Goal: Task Accomplishment & Management: Complete application form

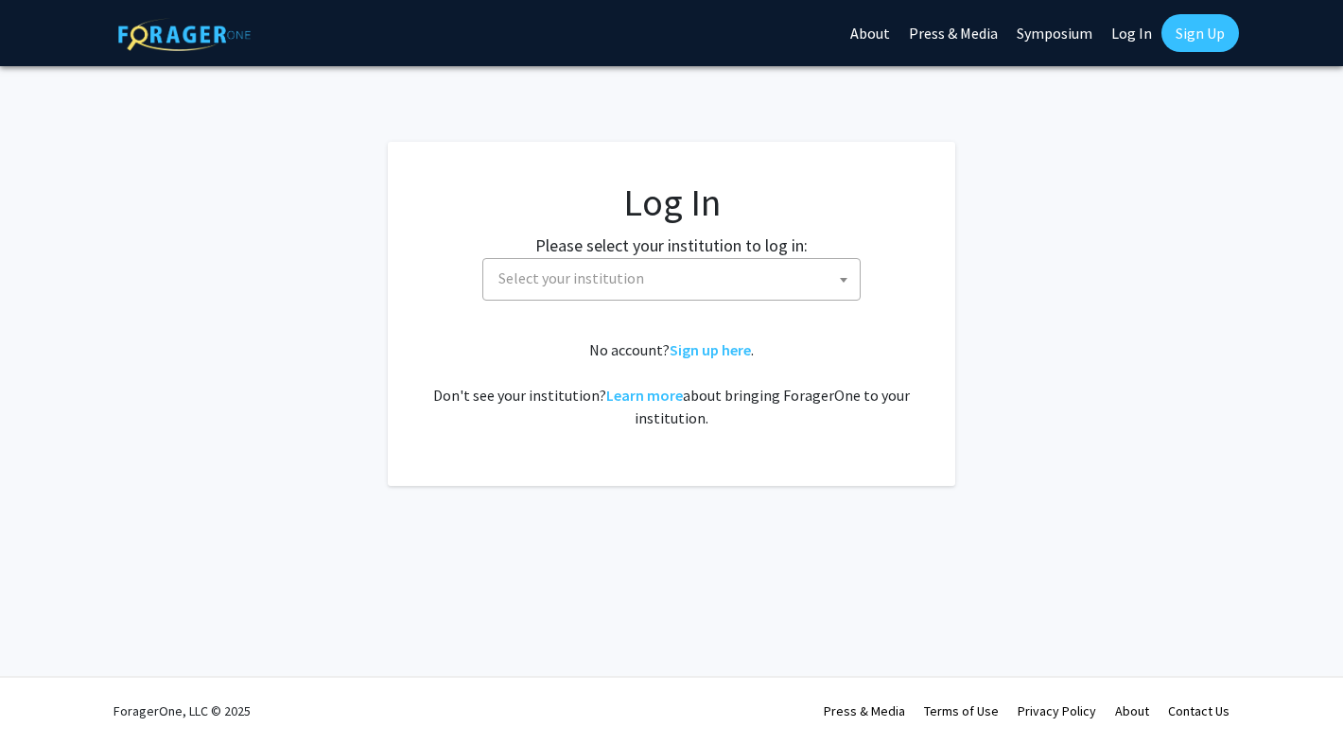
select select
click at [594, 289] on span "Select your institution" at bounding box center [675, 278] width 369 height 39
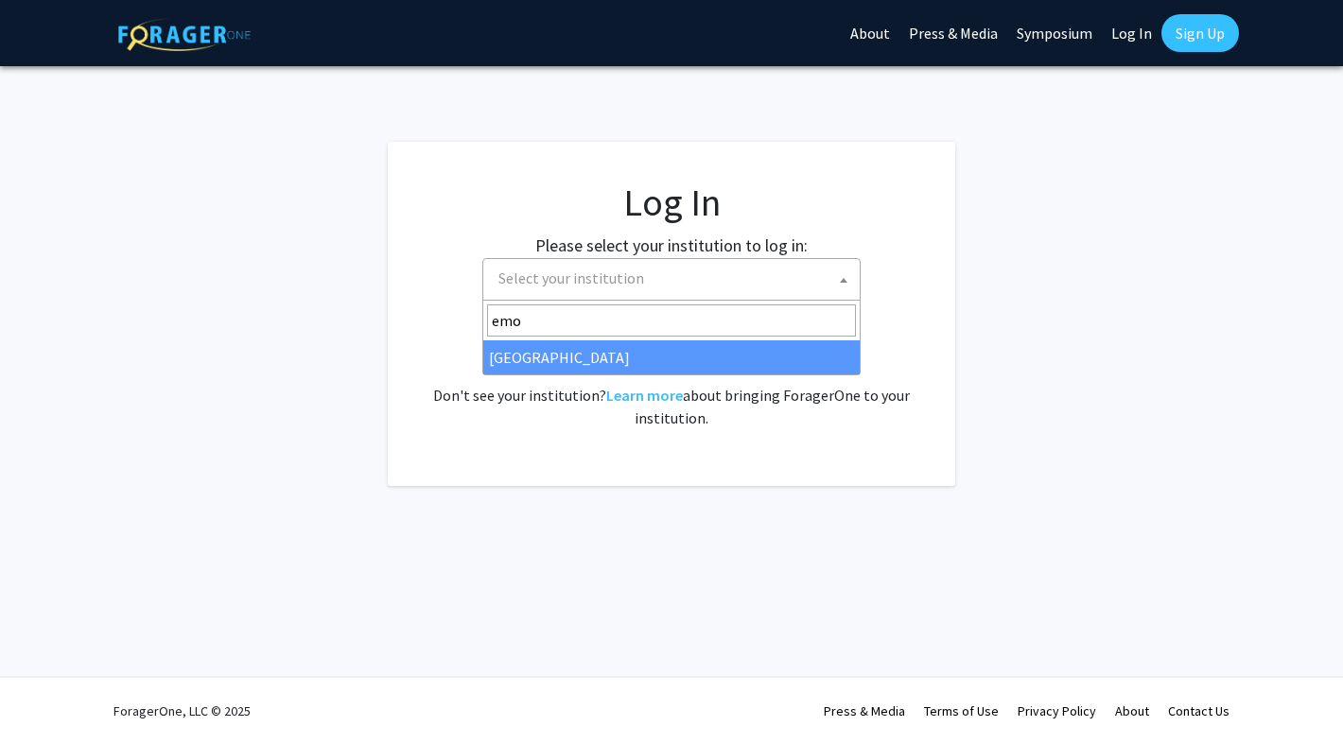
type input "emo"
select select "12"
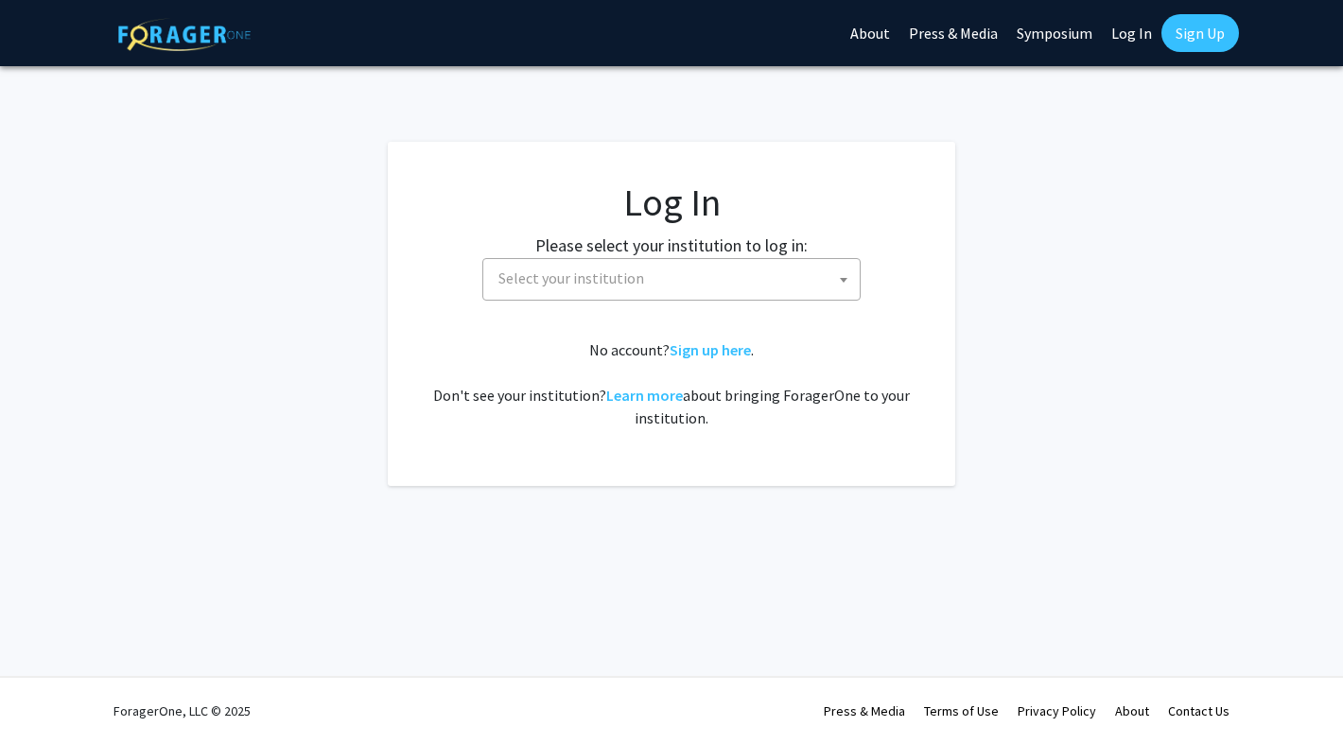
select select
click at [789, 305] on fg-card-body "Log In Please select your institution to log in: Baylor University Brandeis Uni…" at bounding box center [672, 314] width 492 height 269
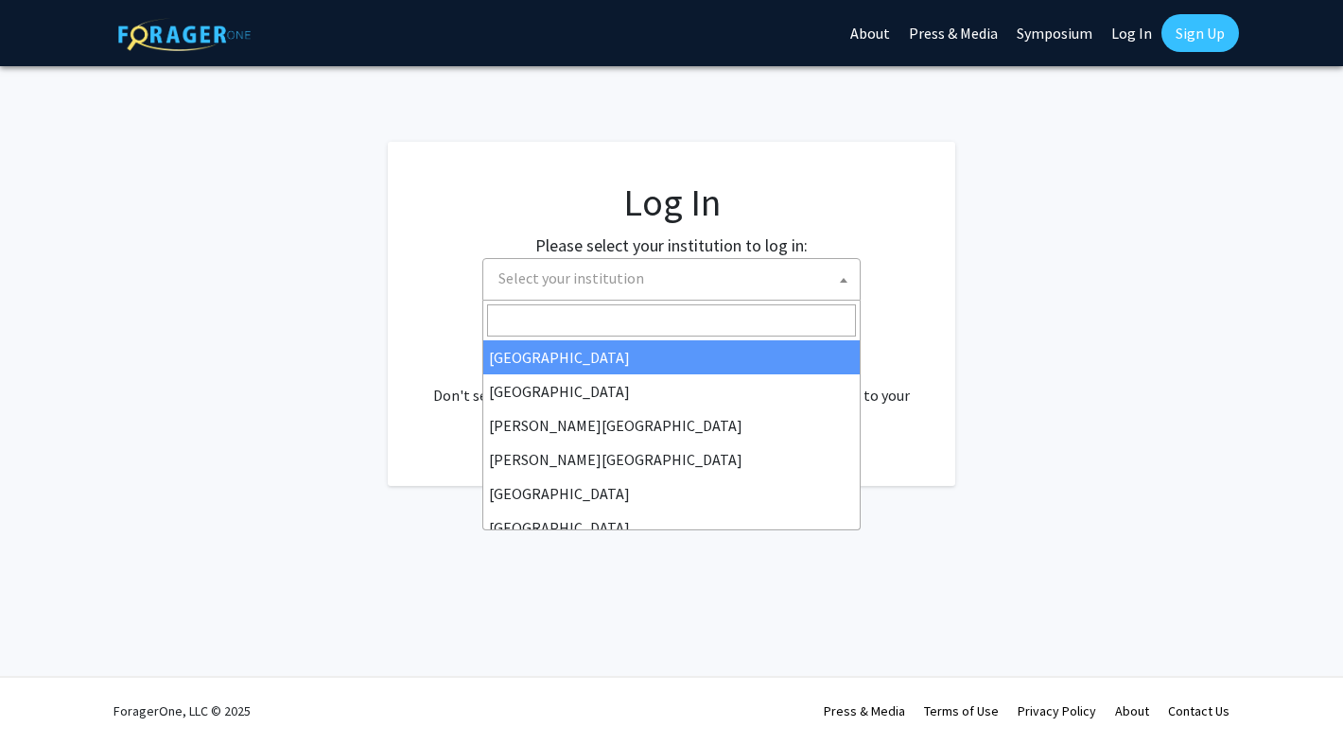
click at [791, 286] on span "Select your institution" at bounding box center [675, 278] width 369 height 39
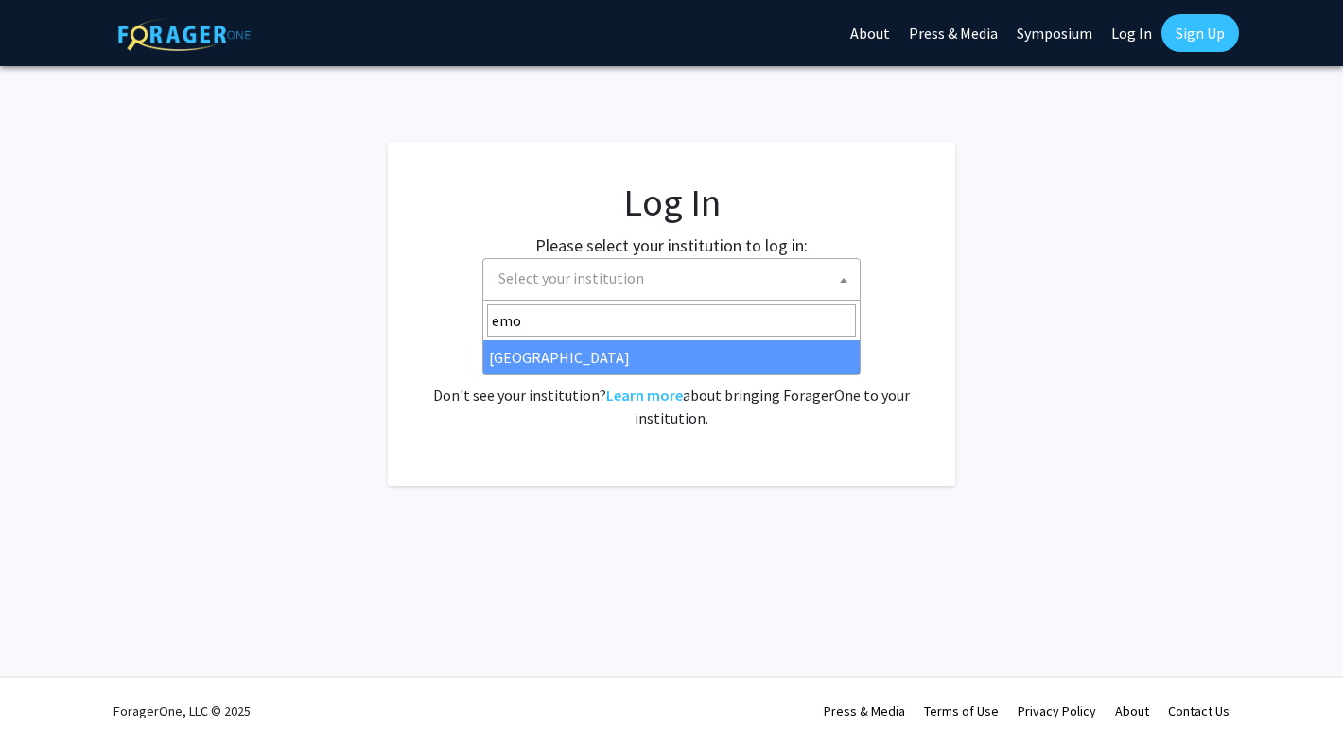
type input "emo"
select select "12"
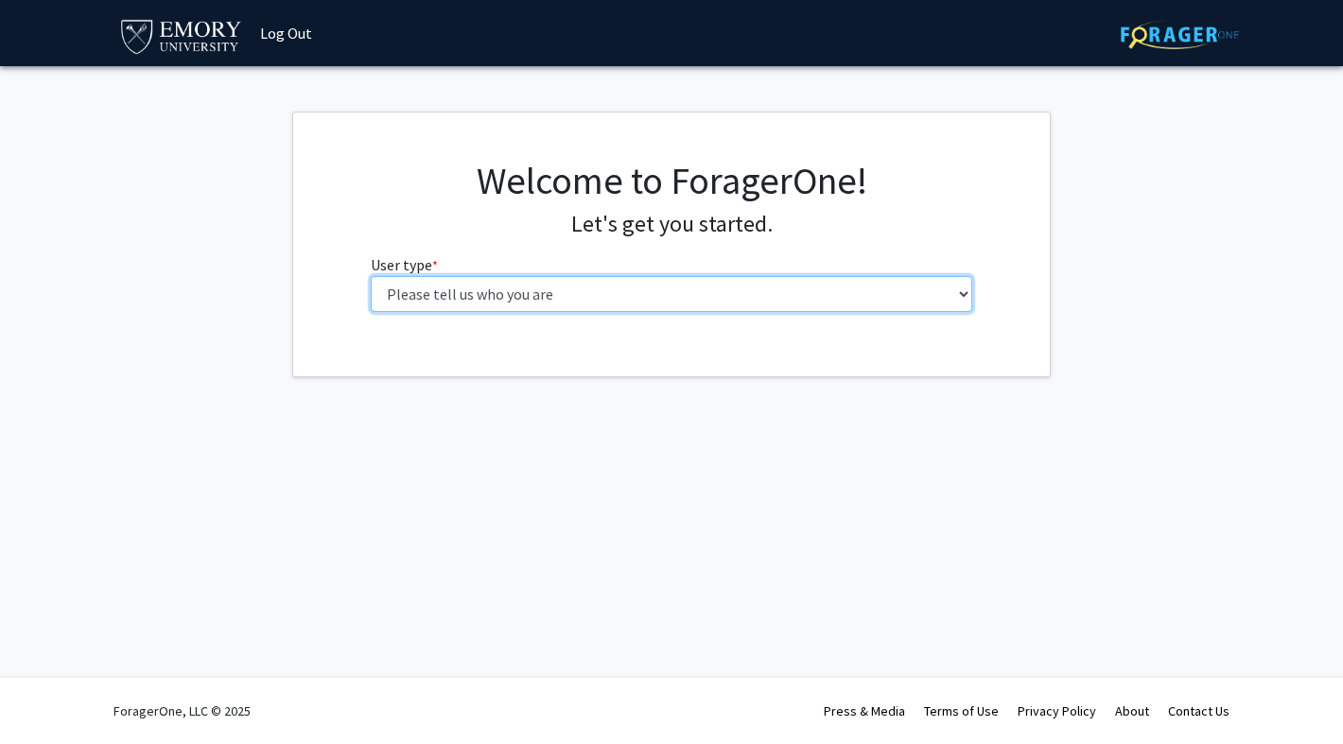
select select "1: undergrad"
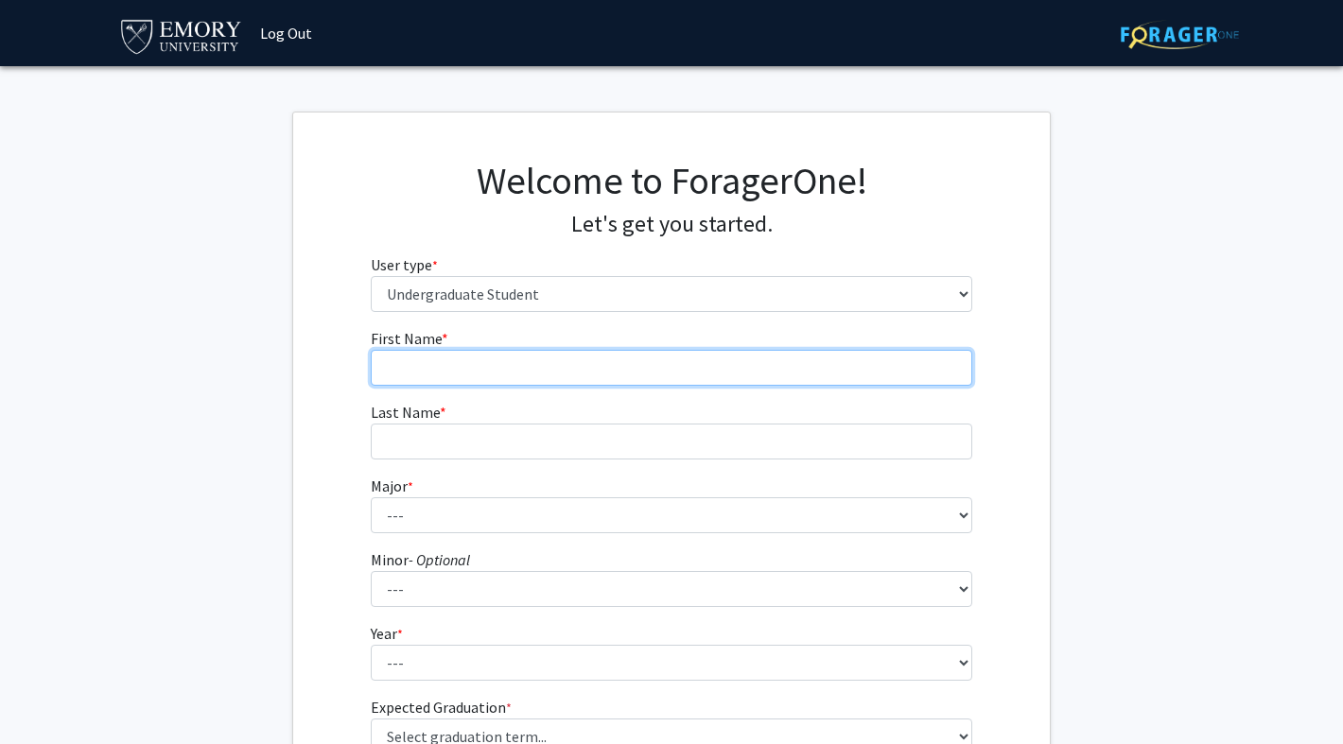
click at [476, 373] on input "First Name * required" at bounding box center [672, 368] width 602 height 36
type input "[PERSON_NAME]"
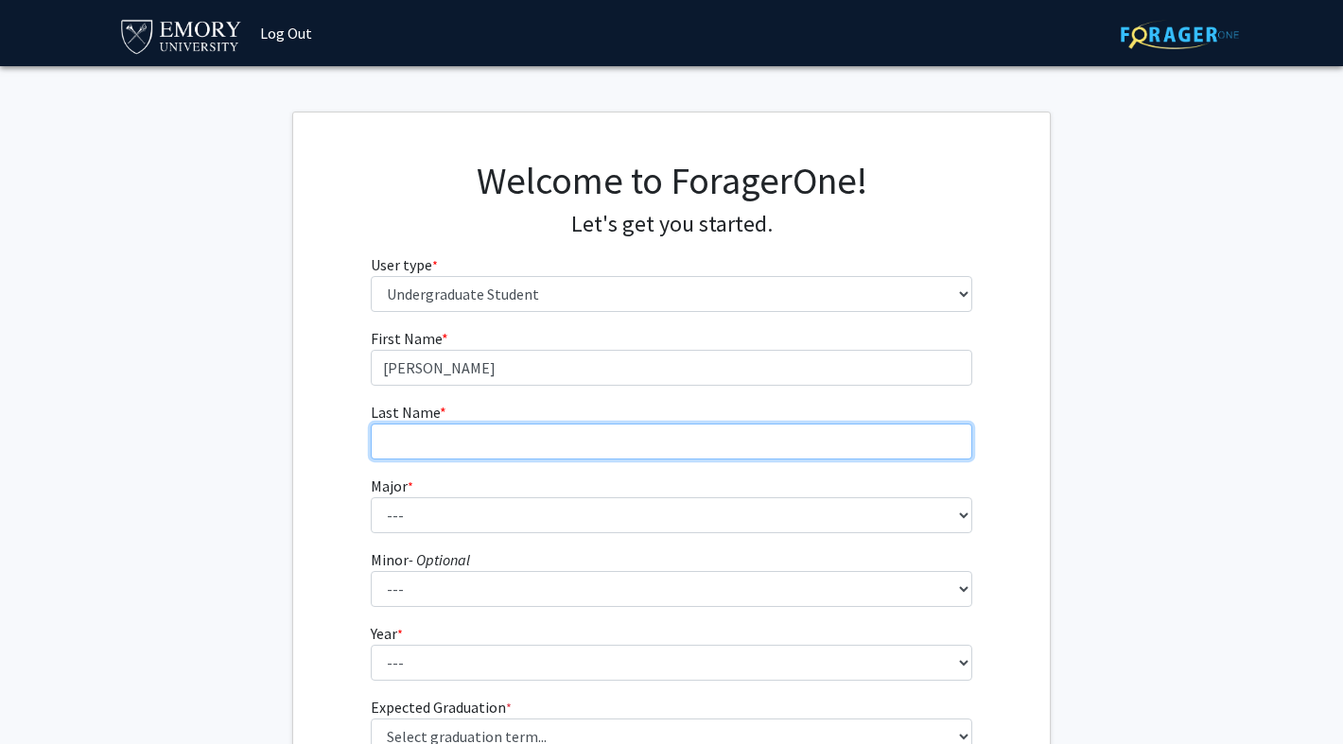
drag, startPoint x: 476, startPoint y: 373, endPoint x: 441, endPoint y: 431, distance: 68.3
click at [441, 431] on input "Last Name * required" at bounding box center [672, 442] width 602 height 36
type input "[PERSON_NAME]"
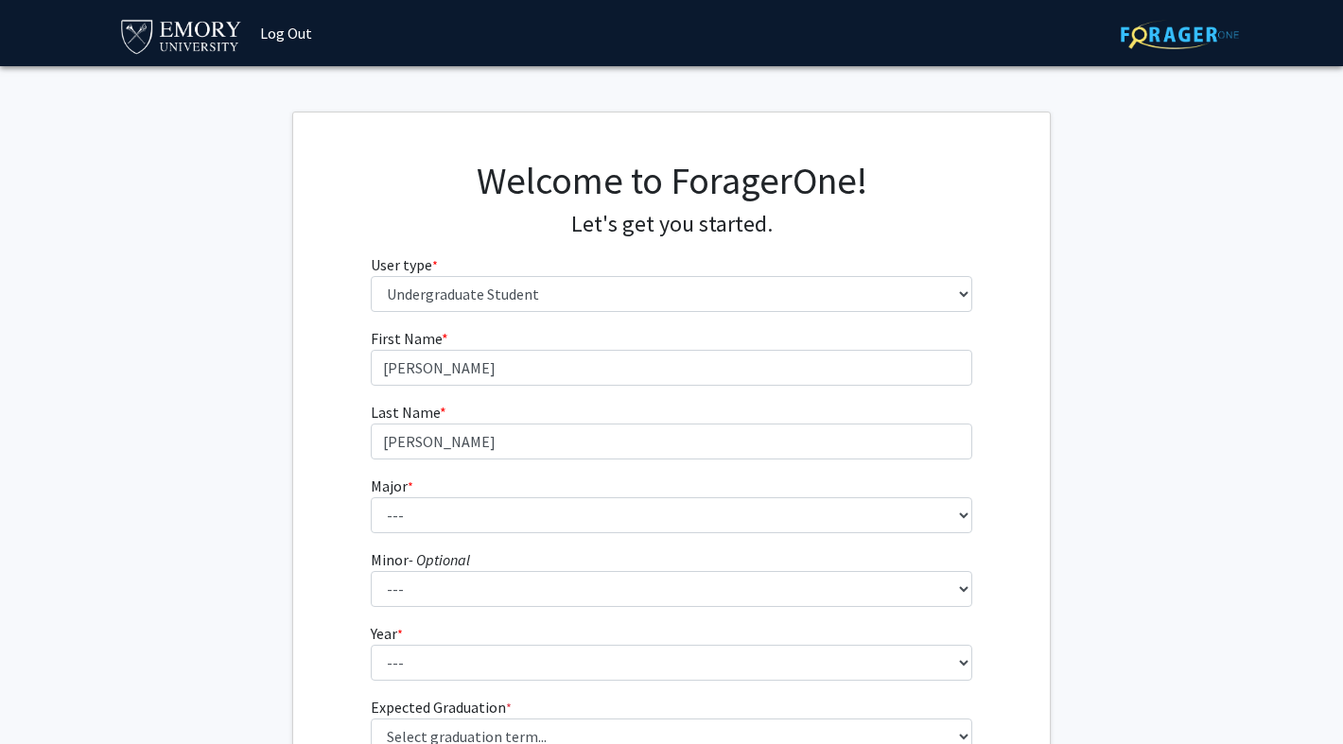
click at [469, 483] on fg-select "Major * required --- Accounting African American Studies African Studies Americ…" at bounding box center [672, 504] width 602 height 59
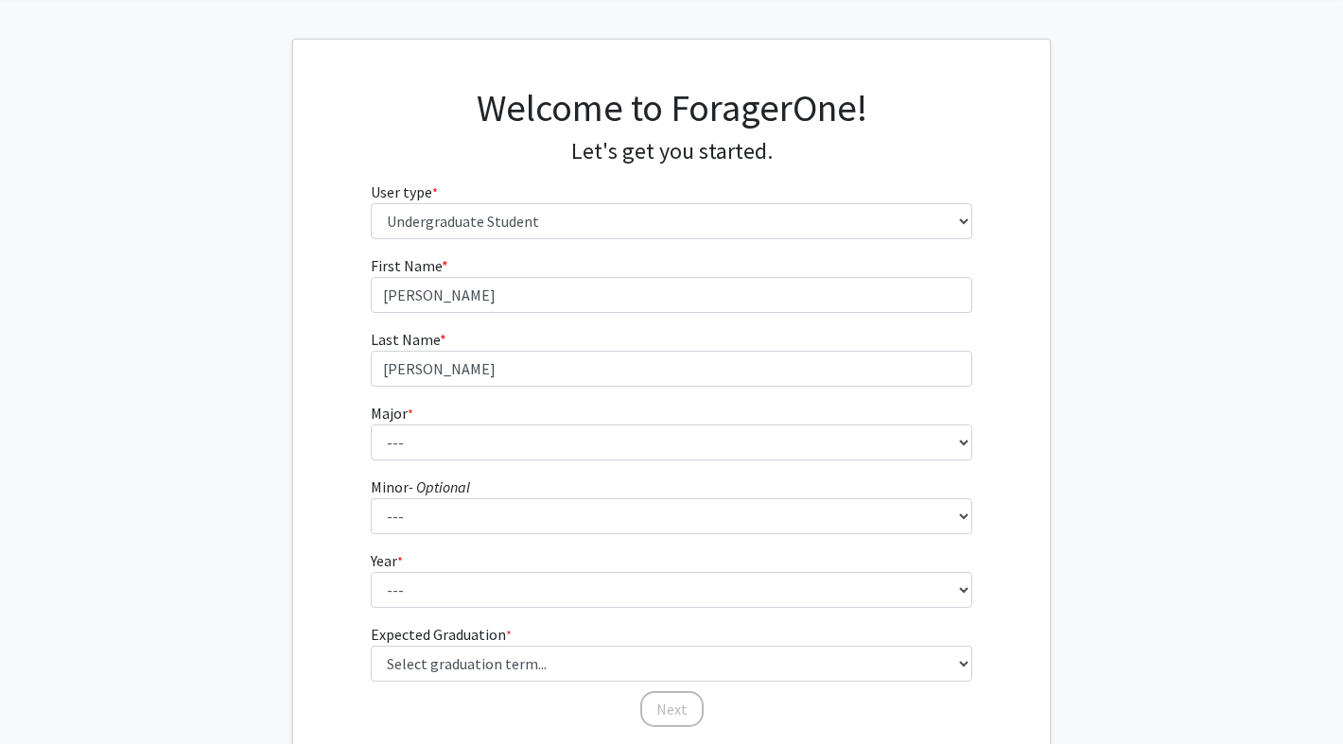
scroll to position [91, 0]
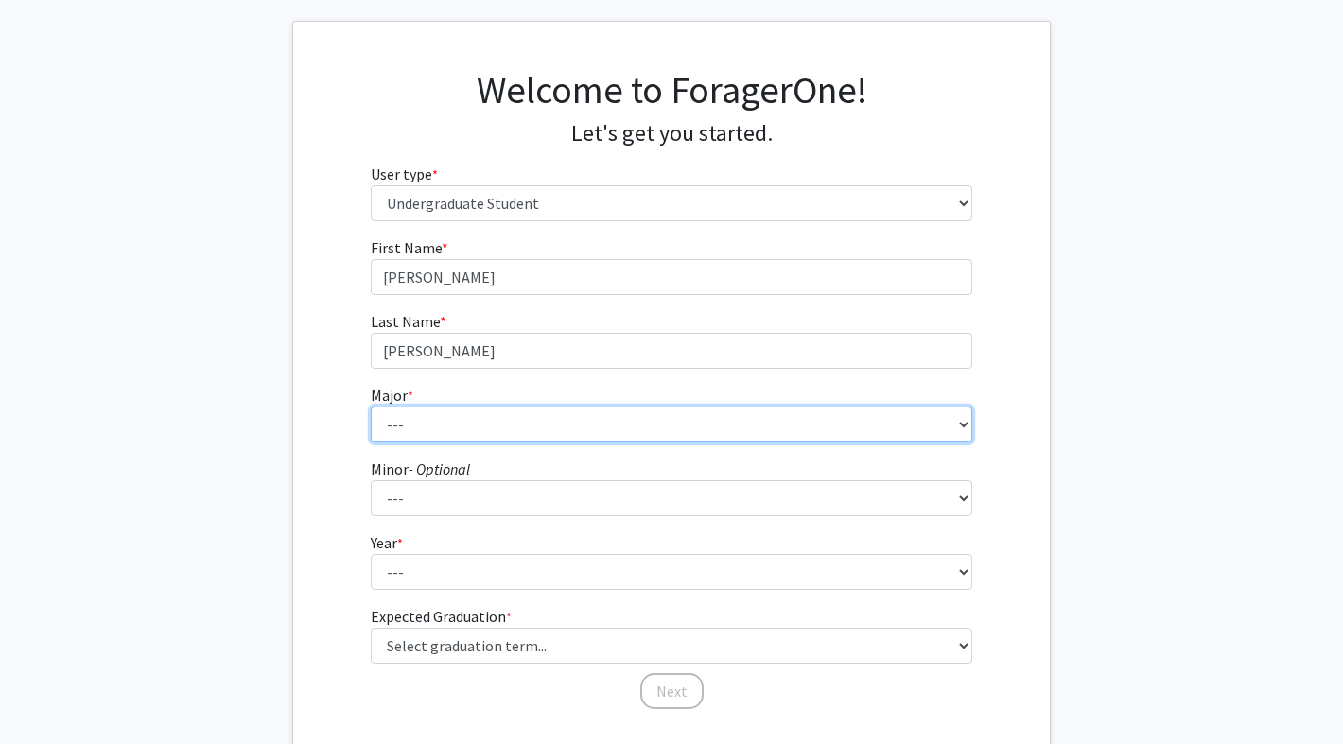
select select "56: 1016"
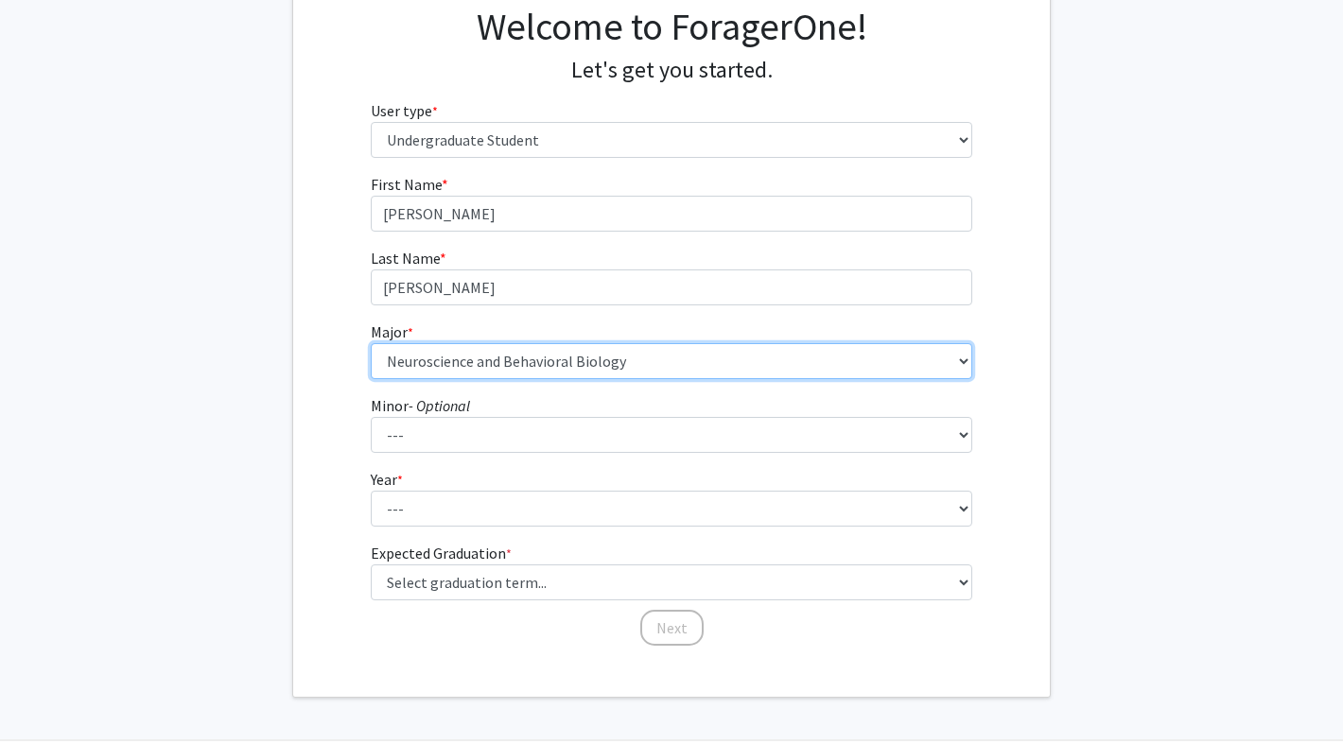
scroll to position [154, 0]
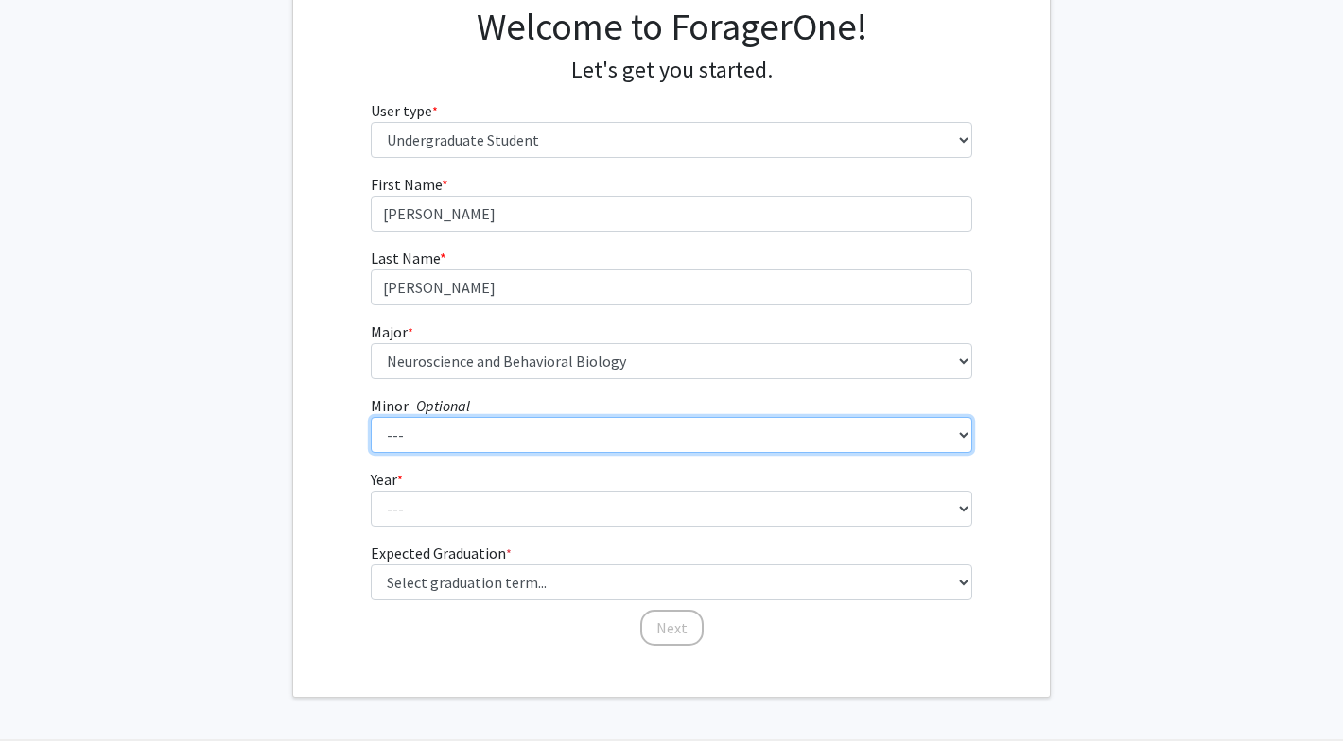
select select "59: 786"
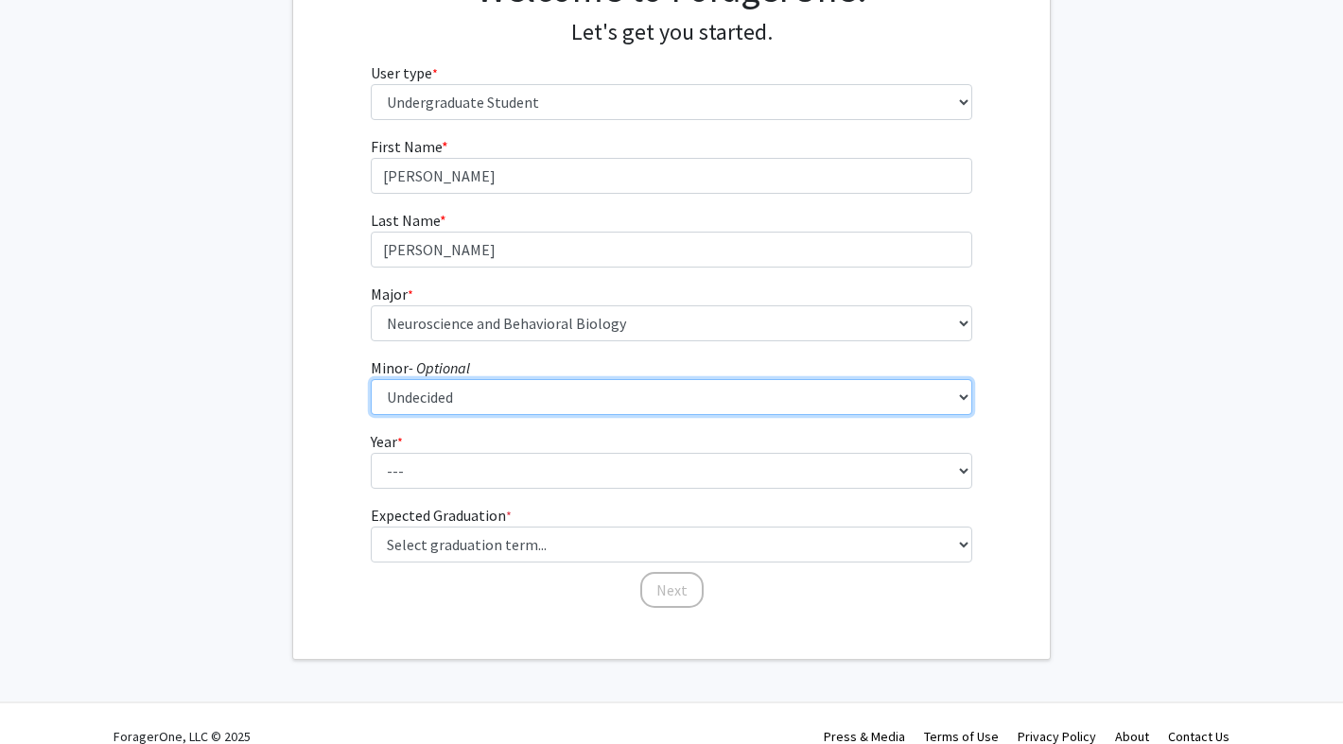
scroll to position [204, 0]
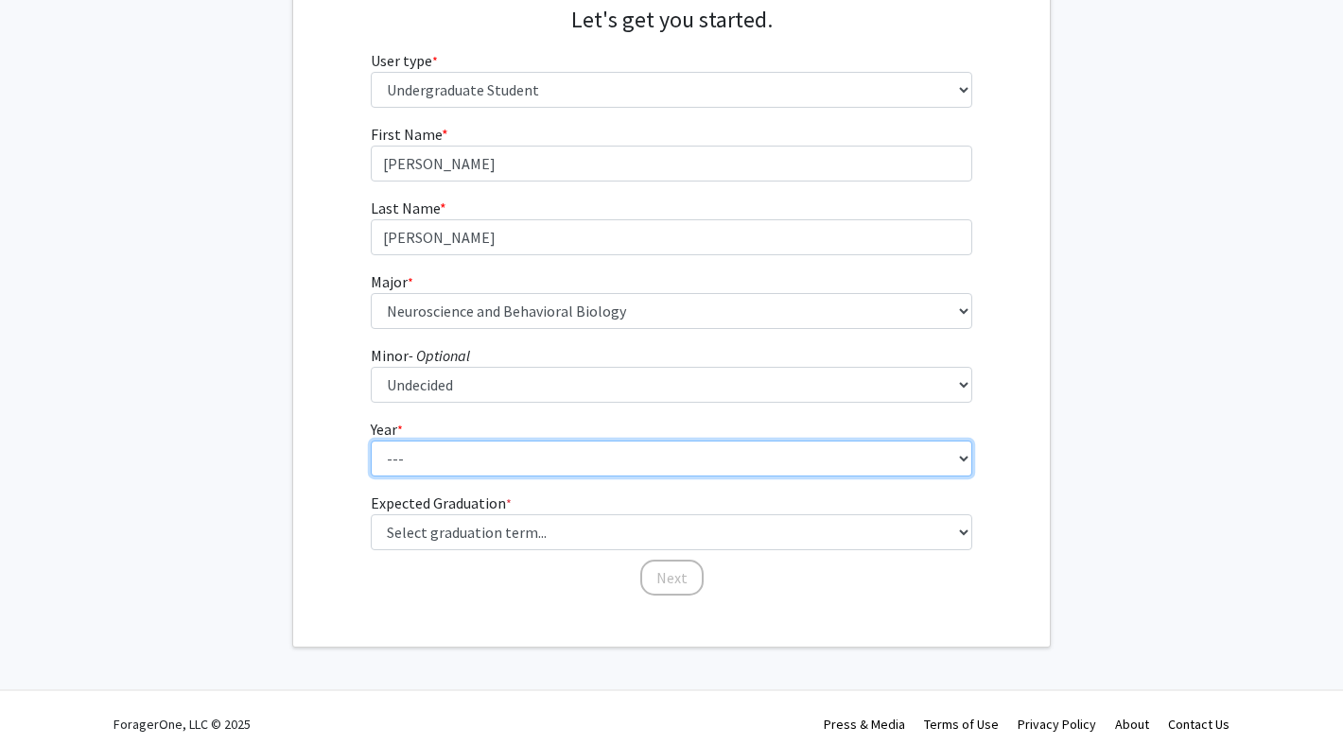
select select "1: first-year"
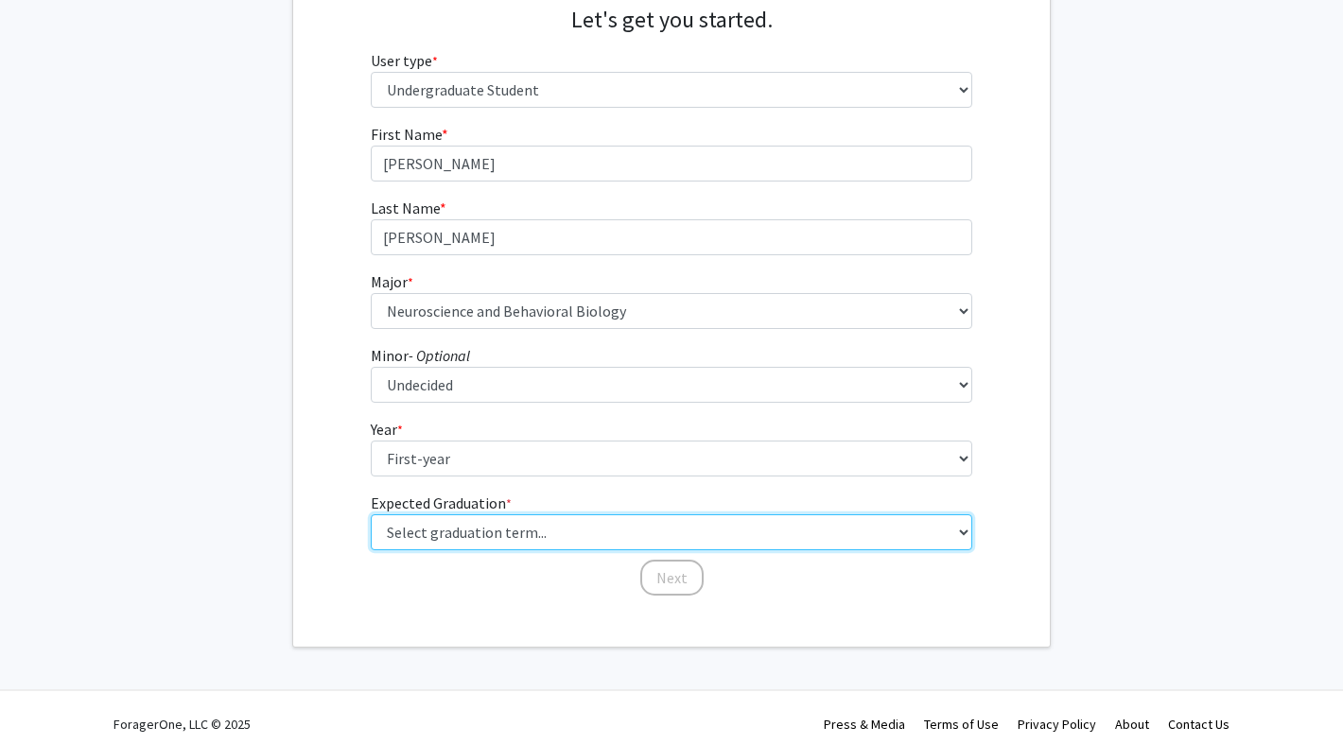
select select "17: spring_2029"
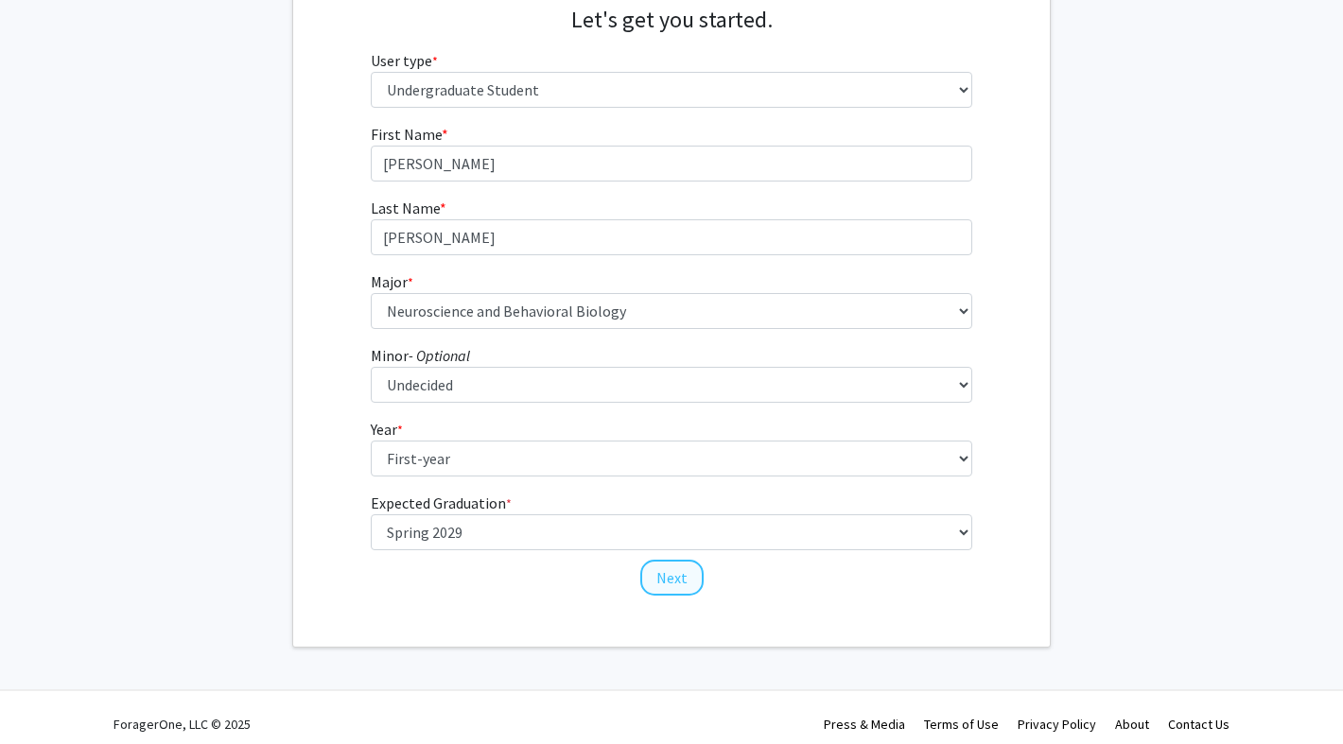
click at [681, 583] on button "Next" at bounding box center [671, 578] width 63 height 36
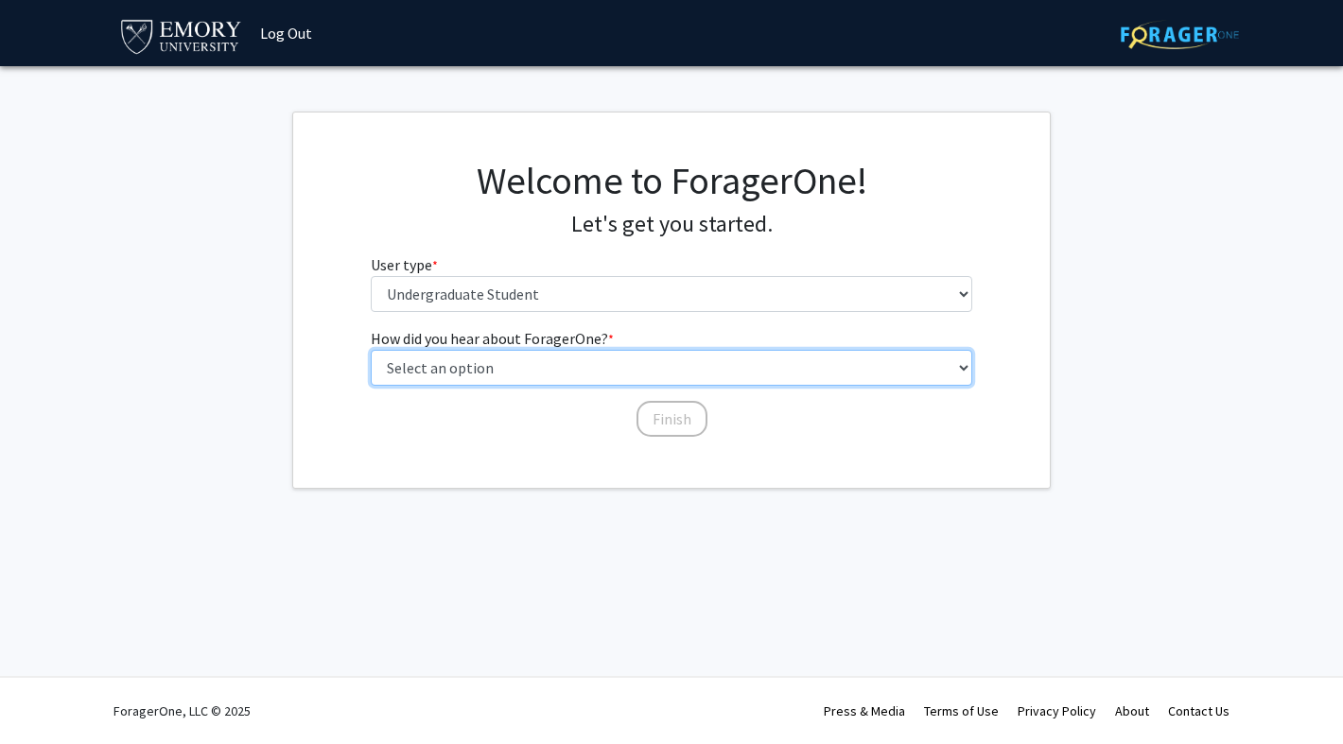
select select "1: peer_recommendation"
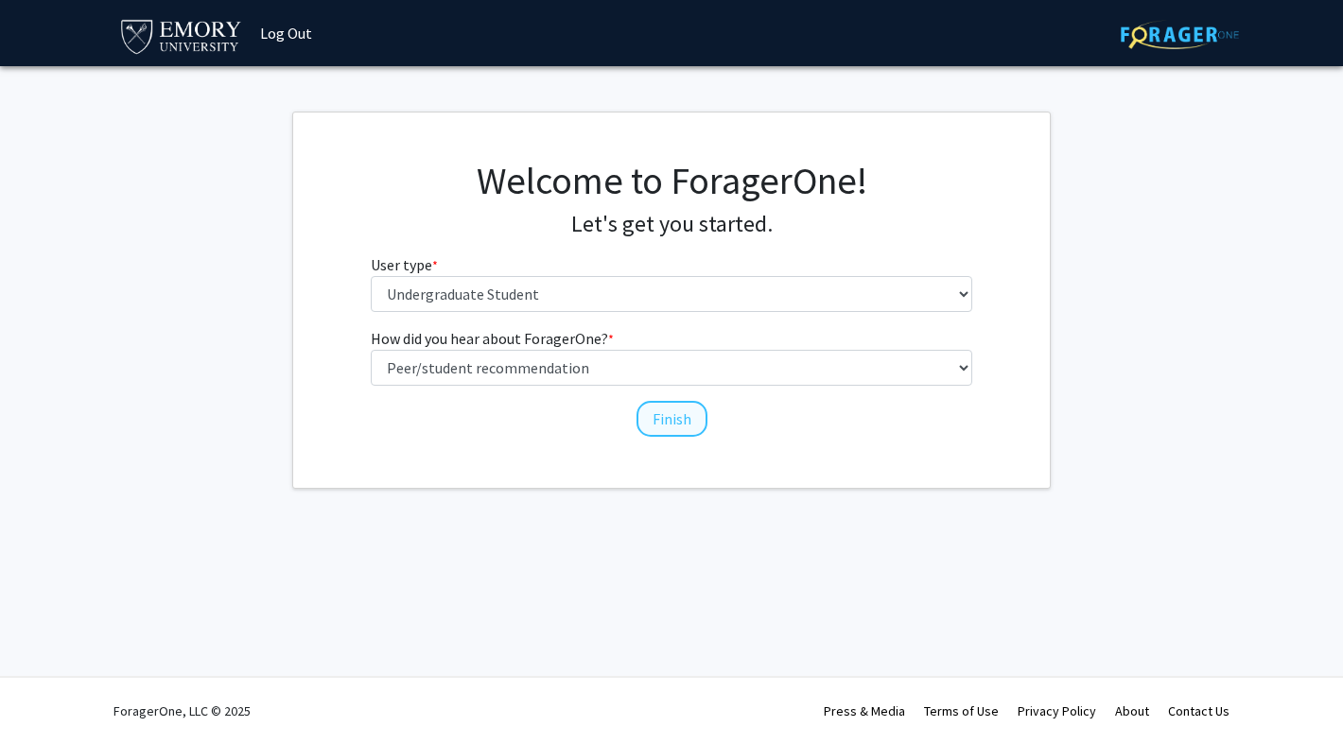
click at [658, 419] on button "Finish" at bounding box center [671, 419] width 71 height 36
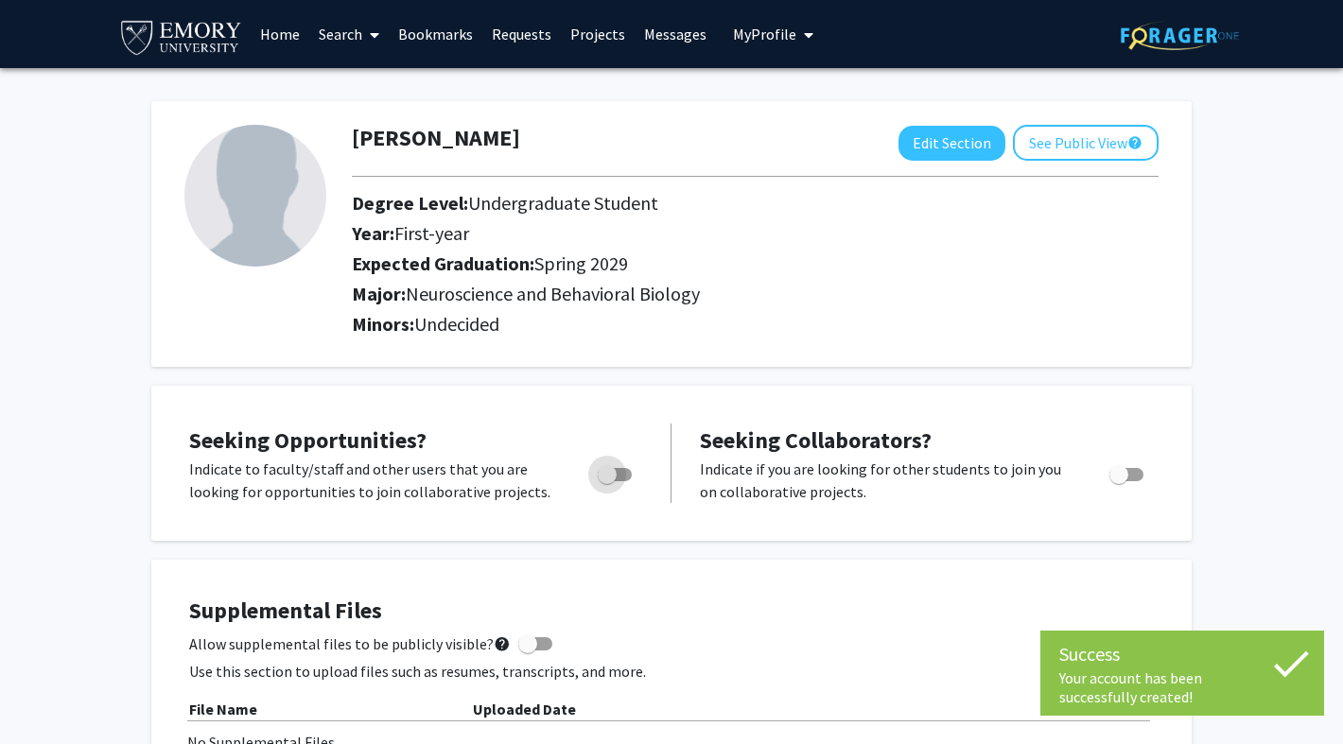
click at [619, 476] on span "Toggle" at bounding box center [615, 474] width 34 height 13
click at [607, 481] on input "Are you actively seeking opportunities?" at bounding box center [606, 481] width 1 height 1
checkbox input "true"
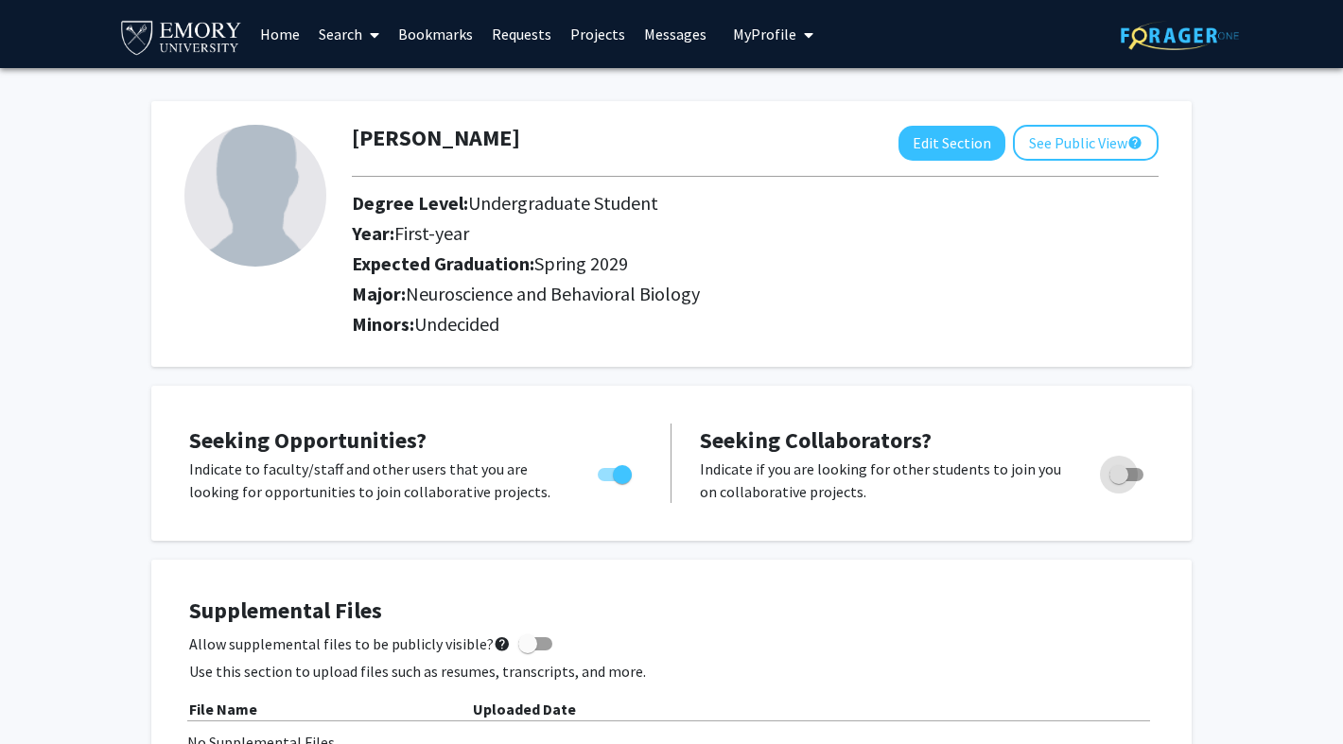
click at [1118, 473] on span "Toggle" at bounding box center [1118, 474] width 19 height 19
click at [1118, 481] on input "Would you like to receive other student requests to work with you?" at bounding box center [1118, 481] width 1 height 1
checkbox input "true"
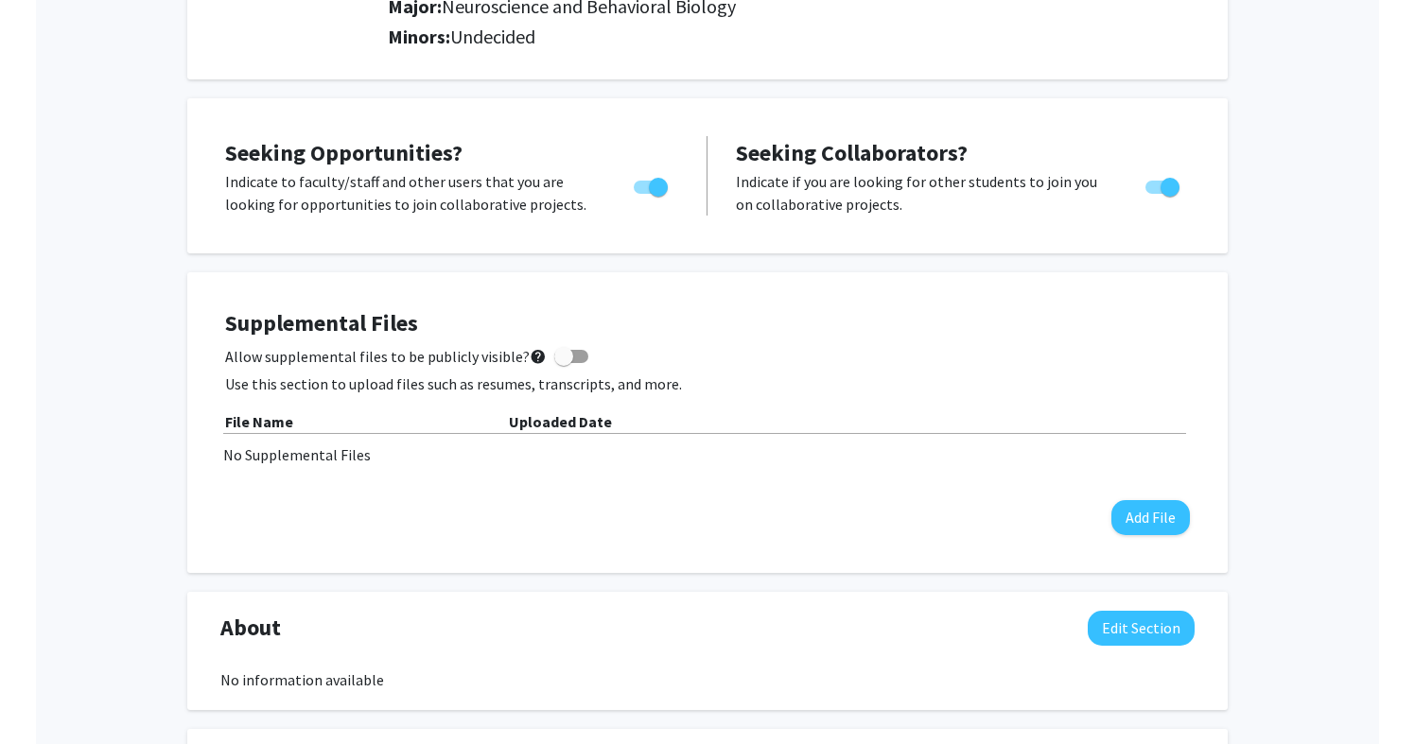
scroll to position [328, 0]
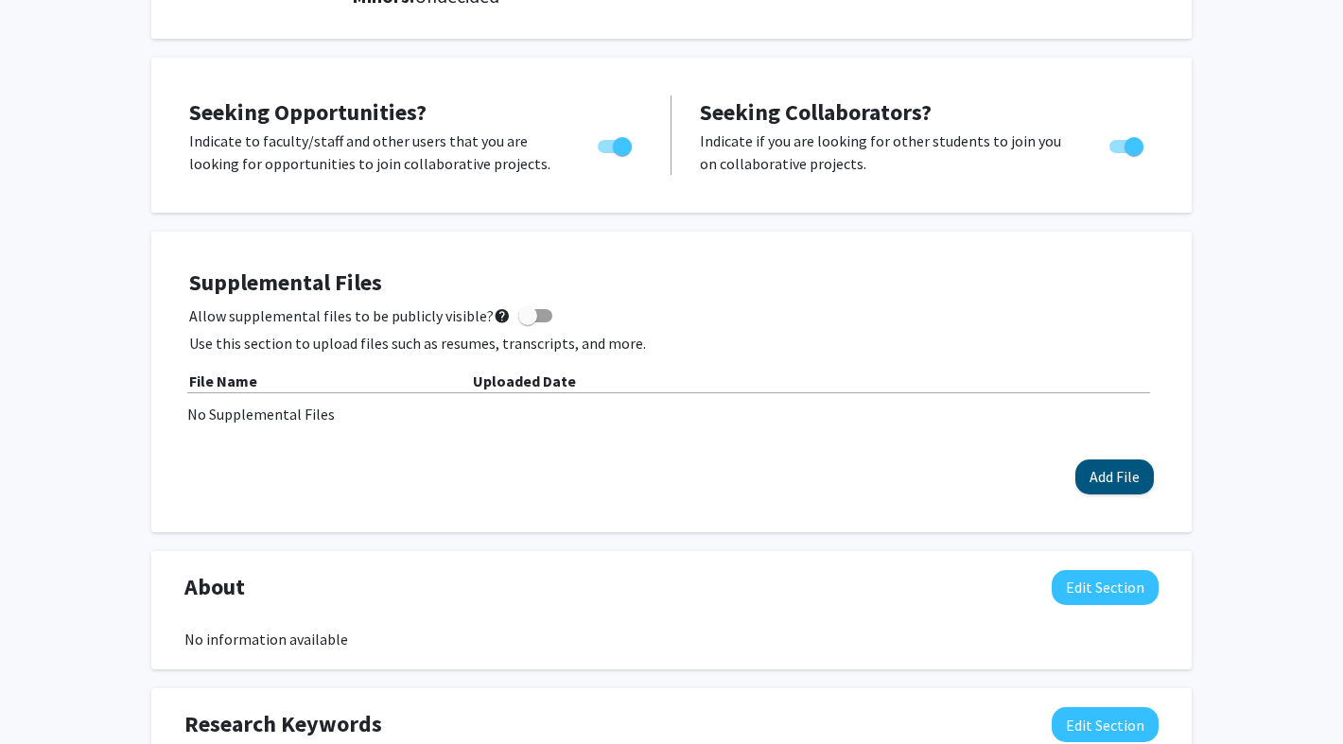
click at [1098, 493] on button "Add File" at bounding box center [1114, 477] width 78 height 35
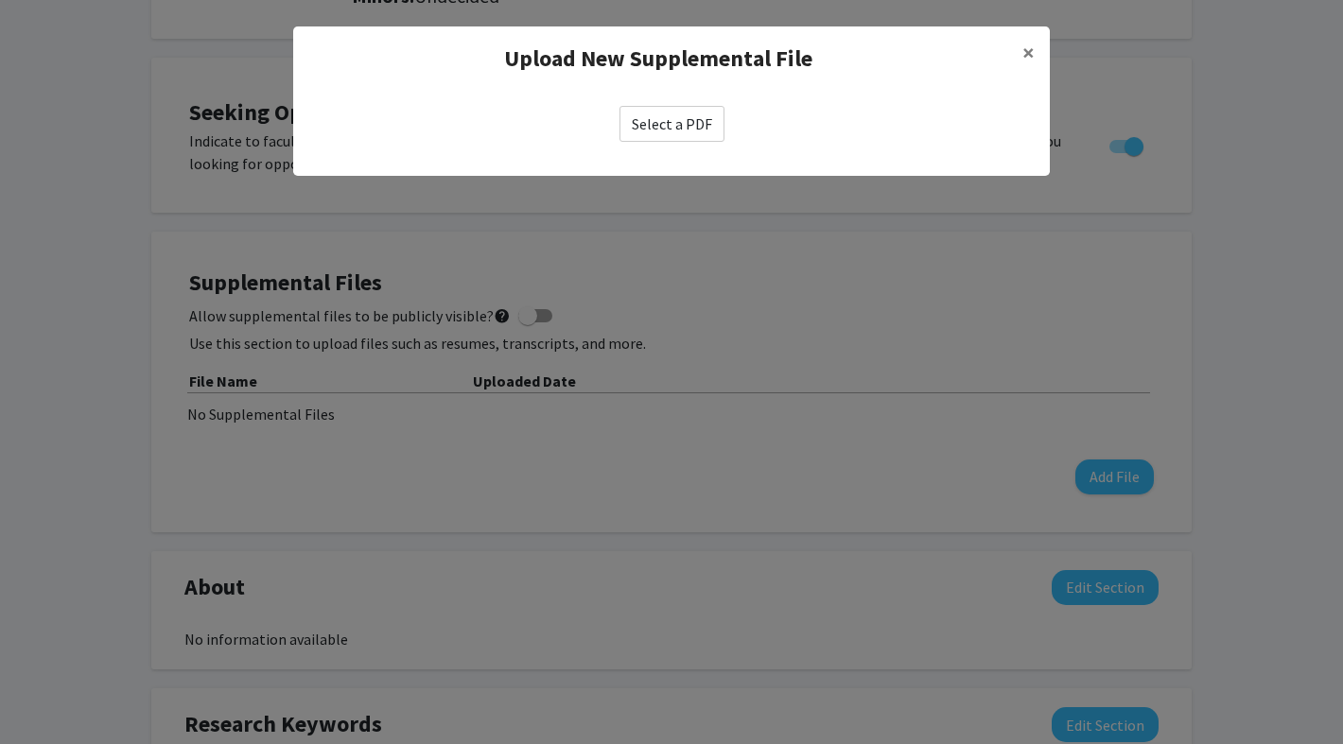
click at [667, 120] on label "Select a PDF" at bounding box center [671, 124] width 105 height 36
click at [0, 0] on input "Select a PDF" at bounding box center [0, 0] width 0 height 0
